Goal: Complete application form: Complete application form

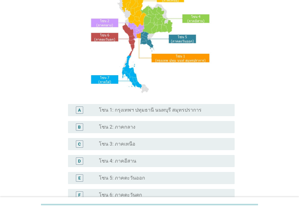
scroll to position [144, 0]
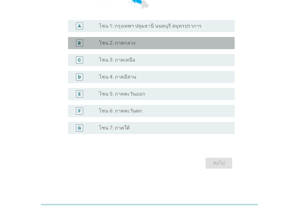
click at [135, 46] on div "radio_button_unchecked โซน 2: ภาคกลาง" at bounding box center [164, 42] width 131 height 7
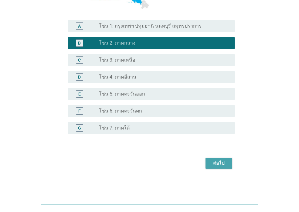
click at [228, 166] on button "ต่อไป" at bounding box center [218, 163] width 27 height 11
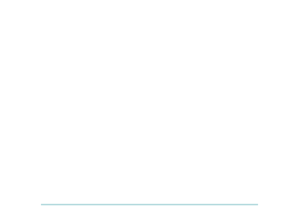
scroll to position [0, 0]
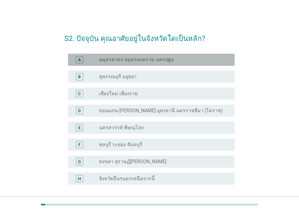
click at [164, 60] on label "สมุทรสาคร สมุทรสงคราม นครปฐม" at bounding box center [136, 60] width 75 height 6
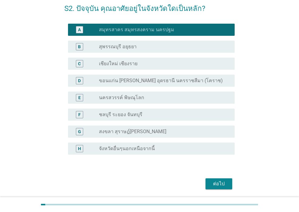
scroll to position [51, 0]
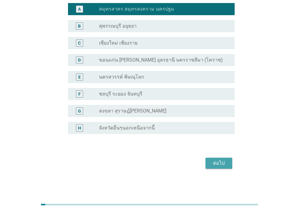
click at [210, 165] on div "ต่อไป" at bounding box center [218, 163] width 17 height 7
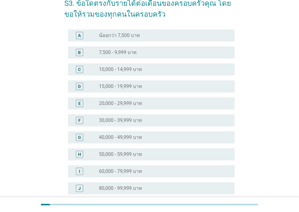
scroll to position [121, 0]
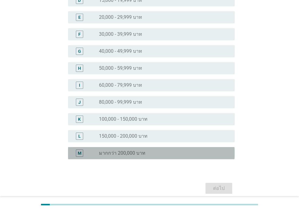
click at [145, 152] on div "radio_button_unchecked มากกว่า 200,000 บาท" at bounding box center [162, 153] width 126 height 6
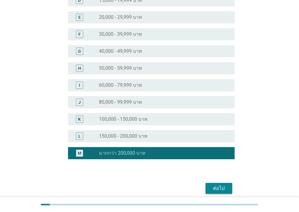
click at [215, 190] on div "ต่อไป" at bounding box center [218, 188] width 17 height 7
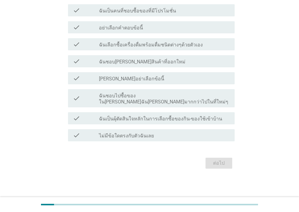
scroll to position [0, 0]
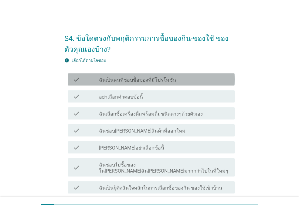
click at [127, 82] on label "ฉันเป็นคนที่ชอบซื้อของที่มีโปรโมชั่น" at bounding box center [137, 80] width 77 height 6
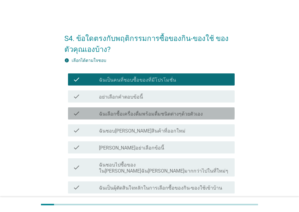
click at [119, 113] on label "ฉันเลือกซื้อเครื่องดื่มพร้อมดื่มชนิดต่างๆด้วยตัวเอง" at bounding box center [151, 114] width 104 height 6
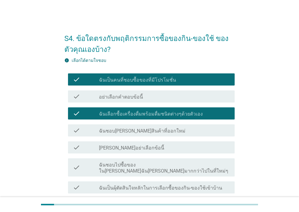
click at [127, 165] on label "ฉันชอบไปซื้อของใน[PERSON_NAME]ฉัน[PERSON_NAME]มากกว่าไปในที่ใหม่ๆ" at bounding box center [164, 168] width 131 height 12
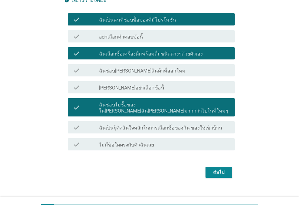
scroll to position [61, 0]
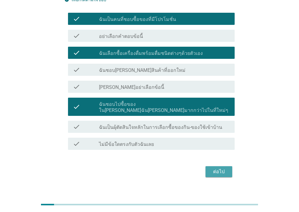
click at [211, 168] on div "ต่อไป" at bounding box center [218, 171] width 17 height 7
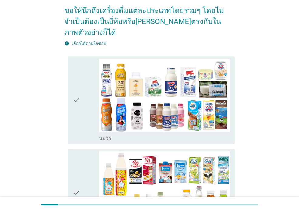
scroll to position [0, 0]
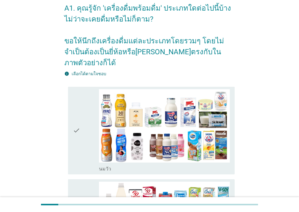
click at [90, 118] on div "check" at bounding box center [86, 130] width 26 height 83
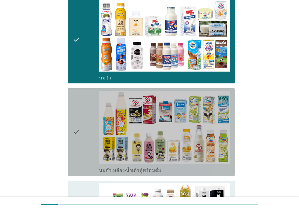
click at [90, 117] on div "check" at bounding box center [86, 132] width 26 height 83
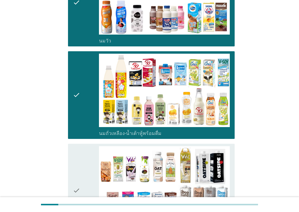
scroll to position [243, 0]
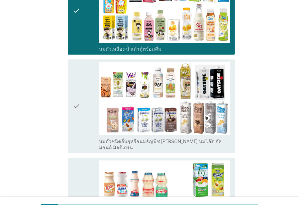
click at [91, 167] on div "check" at bounding box center [86, 202] width 26 height 83
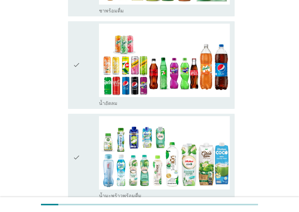
scroll to position [668, 0]
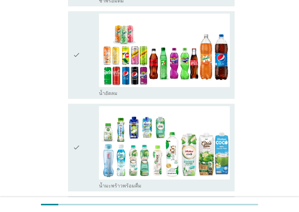
click at [89, 69] on div "check" at bounding box center [86, 55] width 26 height 83
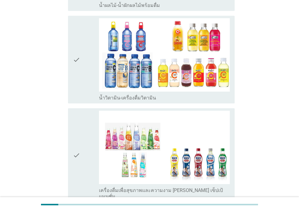
click at [80, 79] on icon "check" at bounding box center [76, 59] width 7 height 83
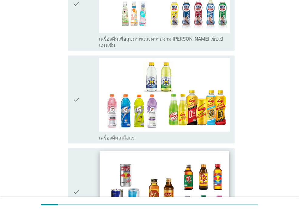
scroll to position [1093, 0]
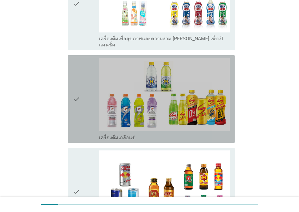
click at [85, 103] on div "check" at bounding box center [86, 99] width 26 height 83
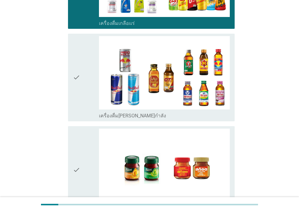
scroll to position [1274, 0]
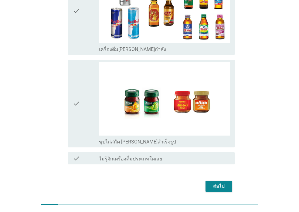
click at [218, 183] on div "ต่อไป" at bounding box center [218, 186] width 17 height 7
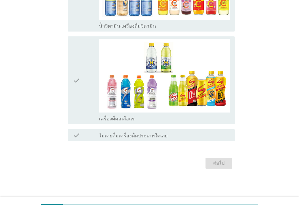
scroll to position [0, 0]
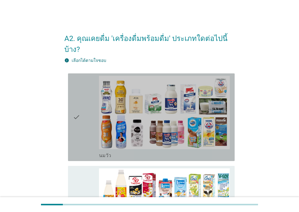
click at [74, 118] on icon "check" at bounding box center [76, 117] width 7 height 83
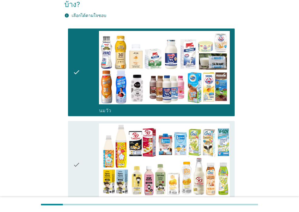
scroll to position [152, 0]
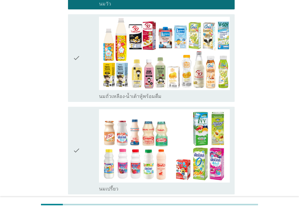
click at [80, 73] on icon "check" at bounding box center [76, 58] width 7 height 83
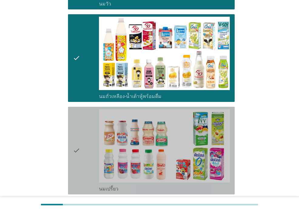
click at [80, 130] on div "check" at bounding box center [86, 150] width 26 height 83
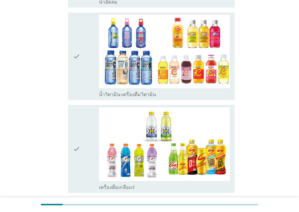
scroll to position [489, 0]
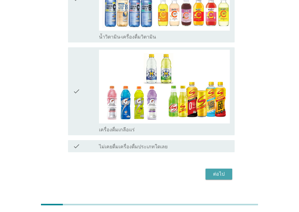
click at [218, 171] on div "ต่อไป" at bounding box center [218, 174] width 17 height 7
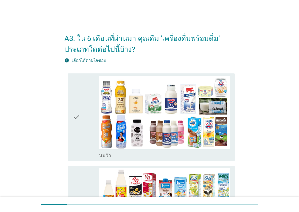
click at [80, 131] on icon "check" at bounding box center [76, 117] width 7 height 83
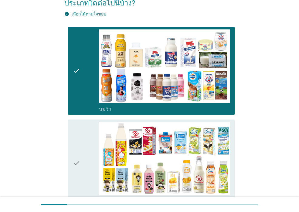
scroll to position [121, 0]
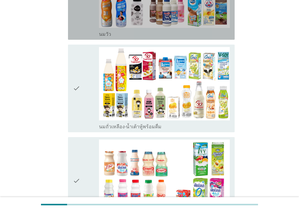
click at [83, 93] on div "check" at bounding box center [86, 88] width 26 height 83
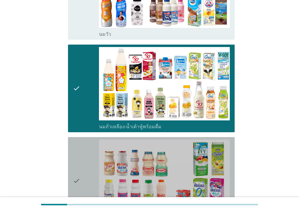
click at [88, 155] on div "check" at bounding box center [86, 181] width 26 height 83
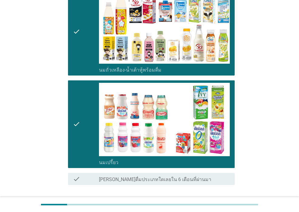
scroll to position [222, 0]
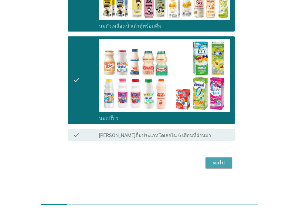
click at [219, 164] on div "ต่อไป" at bounding box center [218, 162] width 17 height 7
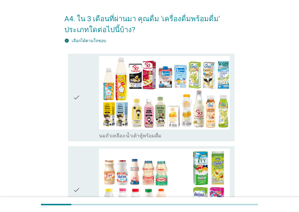
scroll to position [121, 0]
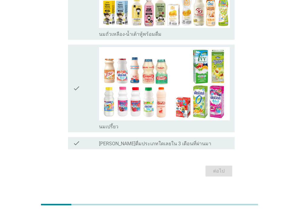
click at [88, 115] on div "check" at bounding box center [86, 88] width 26 height 83
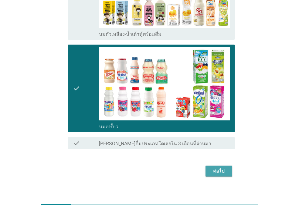
click at [222, 176] on button "ต่อไป" at bounding box center [218, 171] width 27 height 11
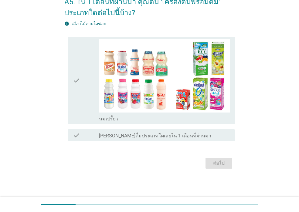
scroll to position [0, 0]
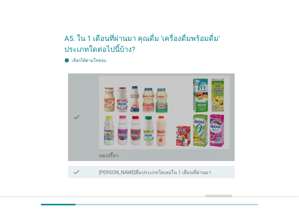
click at [91, 143] on div "check" at bounding box center [86, 117] width 26 height 83
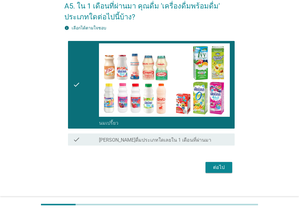
scroll to position [37, 0]
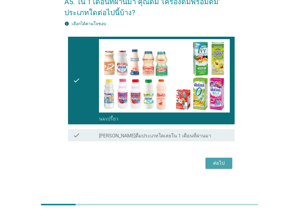
click at [214, 163] on div "ต่อไป" at bounding box center [218, 163] width 17 height 7
